Goal: Find contact information: Find contact information

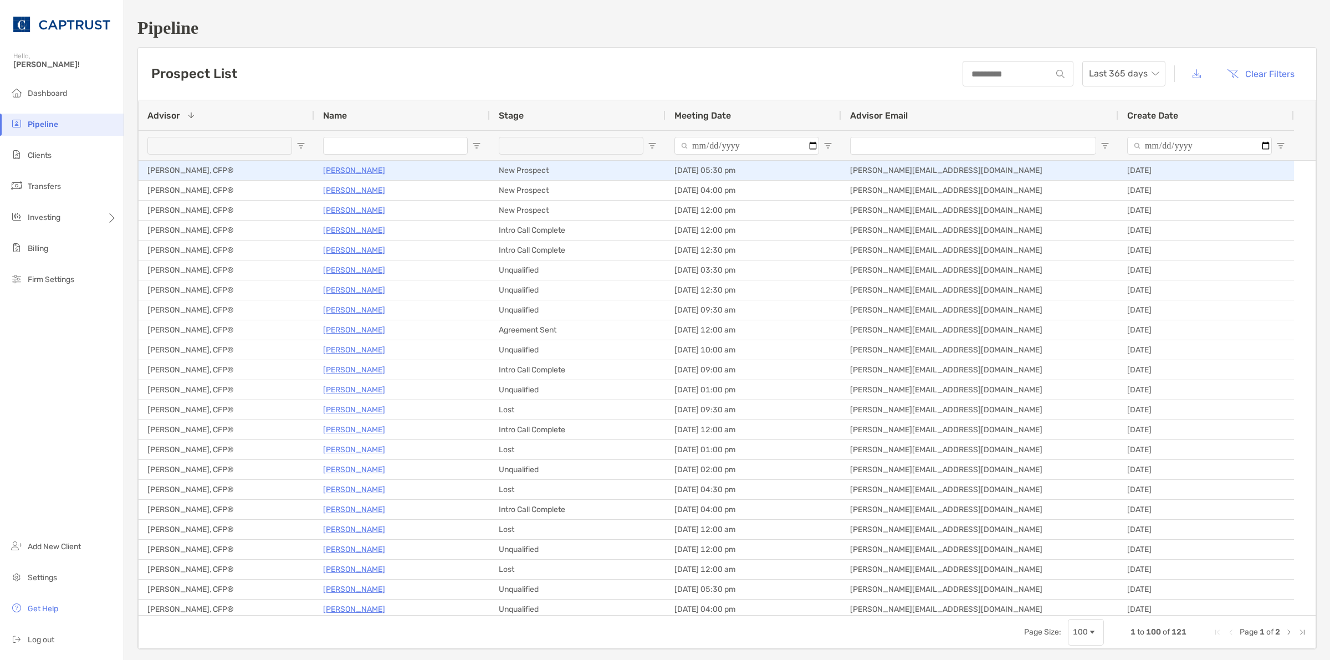
click at [361, 172] on p "[PERSON_NAME]" at bounding box center [354, 170] width 62 height 14
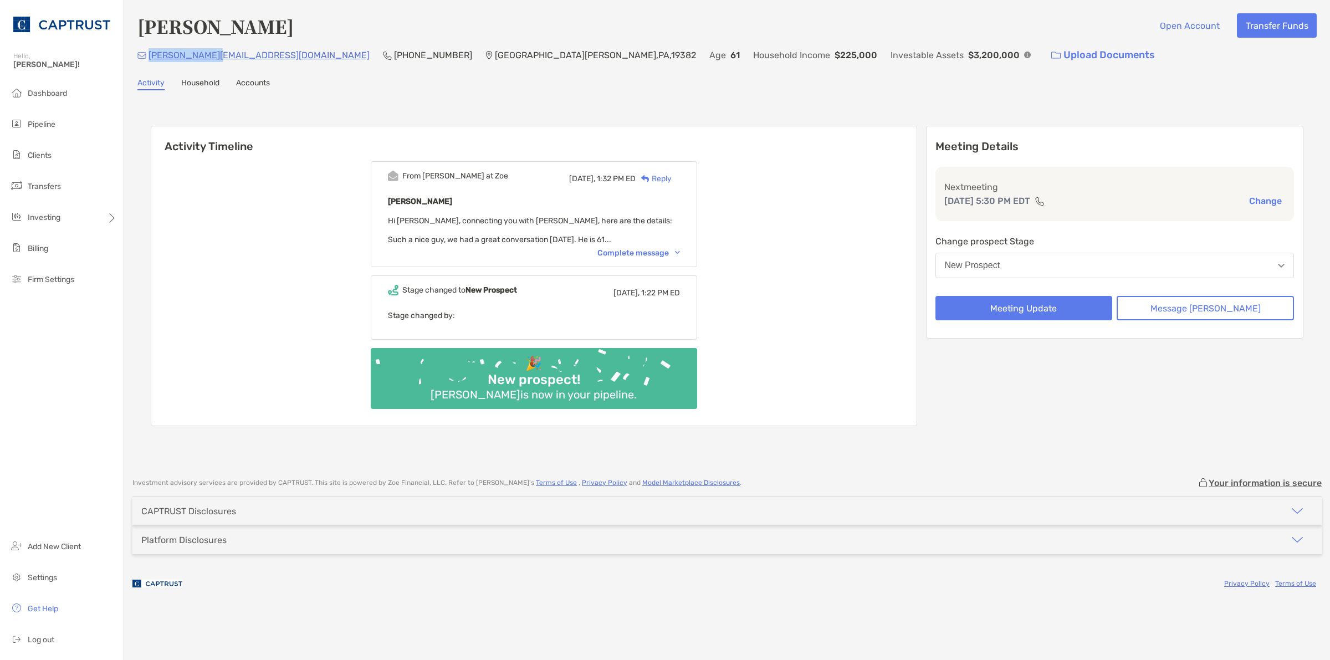
drag, startPoint x: 223, startPoint y: 53, endPoint x: 147, endPoint y: 54, distance: 75.3
click at [147, 54] on div "jaekle@mac.com (630) 926-1864 West Chester , PA , 19382 Age 61 Household Income…" at bounding box center [726, 55] width 1179 height 24
copy p "jaekle@mac.com"
